Goal: Information Seeking & Learning: Find contact information

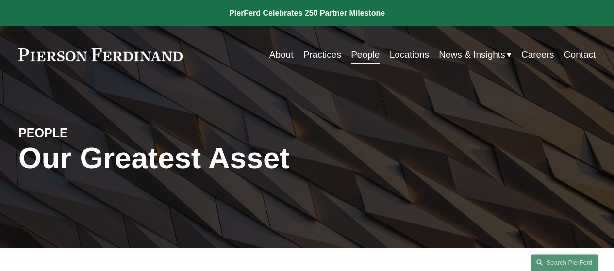
click at [363, 57] on link "People" at bounding box center [365, 55] width 29 height 18
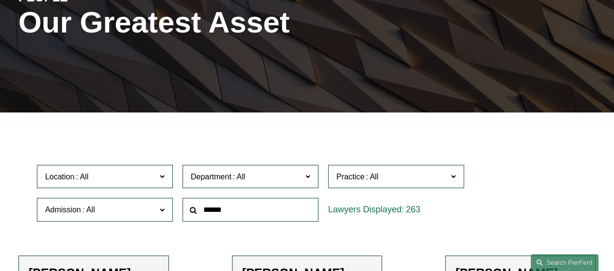
scroll to position [146, 0]
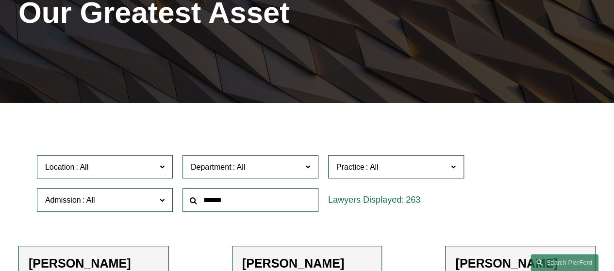
click at [221, 202] on input "text" at bounding box center [250, 200] width 136 height 24
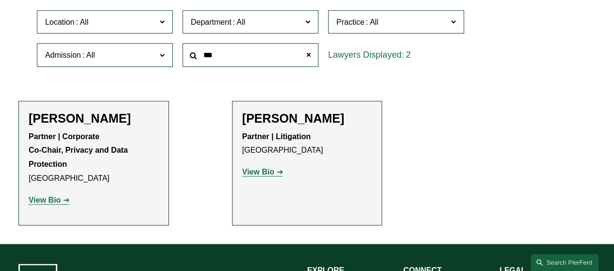
scroll to position [291, 0]
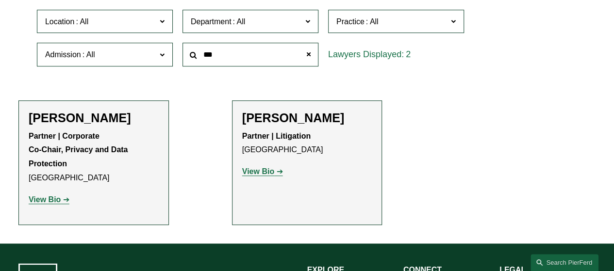
type input "***"
click at [263, 174] on strong "View Bio" at bounding box center [258, 171] width 32 height 8
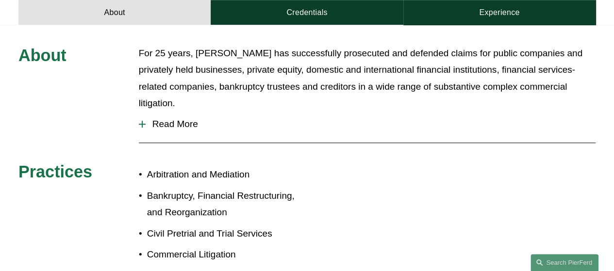
scroll to position [340, 0]
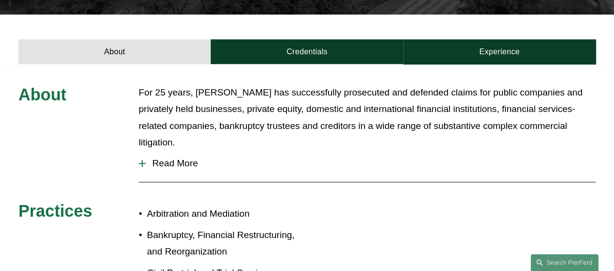
click at [143, 163] on div at bounding box center [142, 163] width 7 height 1
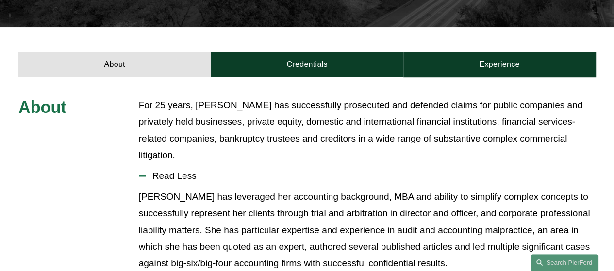
scroll to position [291, 0]
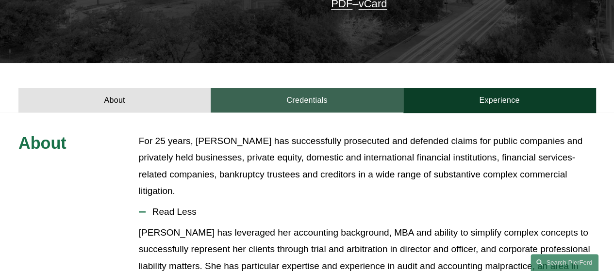
click at [308, 88] on link "Credentials" at bounding box center [307, 100] width 192 height 25
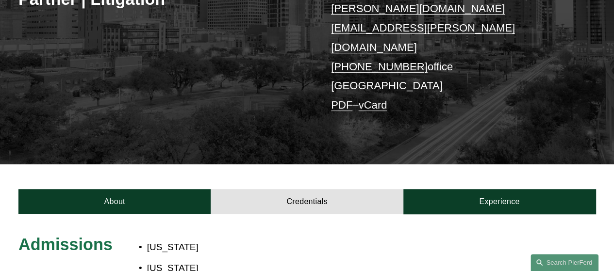
scroll to position [194, 0]
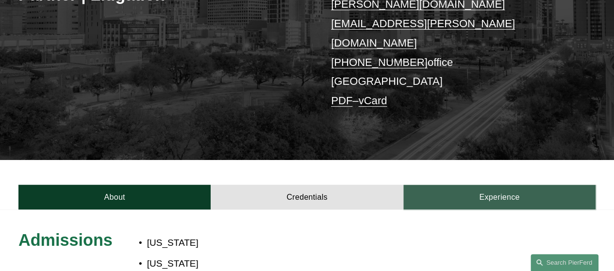
click at [494, 185] on link "Experience" at bounding box center [499, 197] width 192 height 25
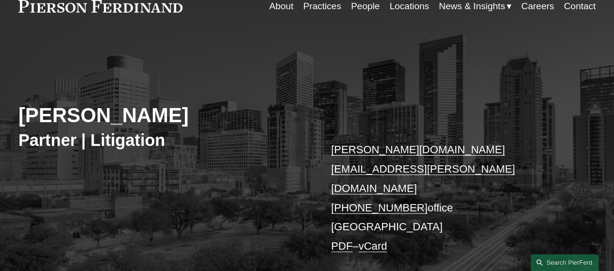
scroll to position [0, 0]
